Goal: Task Accomplishment & Management: Manage account settings

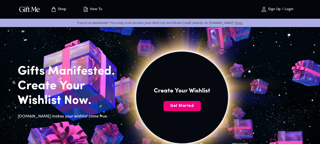
click at [201, 109] on span "Get Started" at bounding box center [181, 106] width 37 height 6
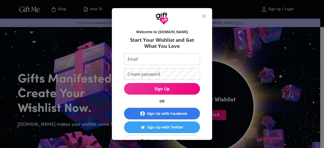
scroll to position [41, 0]
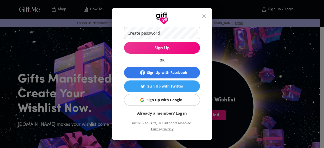
click at [164, 99] on div "Sign Up with Google" at bounding box center [163, 100] width 35 height 6
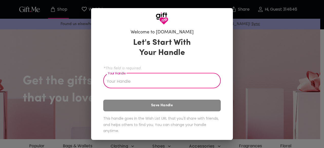
click at [165, 81] on input "Your Handle" at bounding box center [159, 81] width 112 height 14
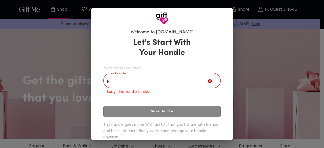
type input "N"
type input "0"
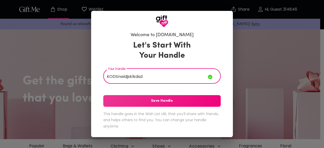
type input "KODSnwidjsklkdsd"
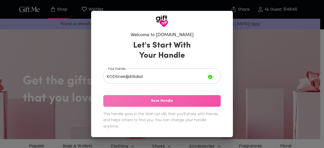
click at [162, 103] on span "Save Handle" at bounding box center [161, 101] width 117 height 6
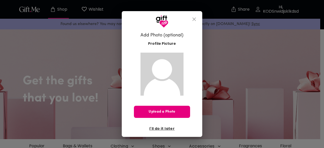
click at [211, 76] on div "Add Photo (optional) Profile Picture Upload a Photo I'll do it later" at bounding box center [162, 74] width 324 height 148
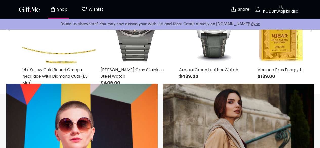
scroll to position [329, 0]
